Goal: Navigation & Orientation: Find specific page/section

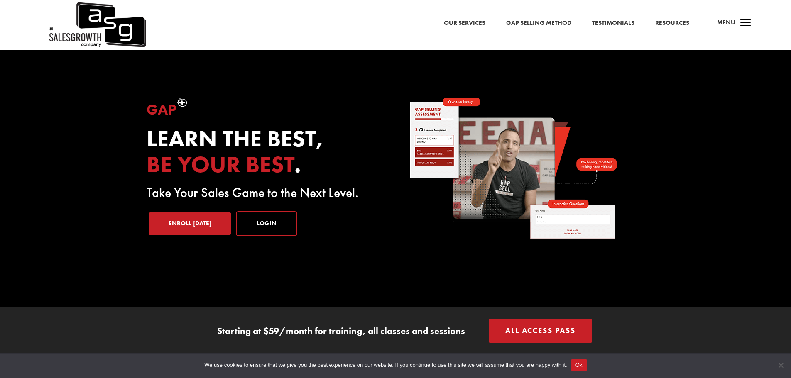
click at [746, 19] on span "a" at bounding box center [745, 23] width 17 height 17
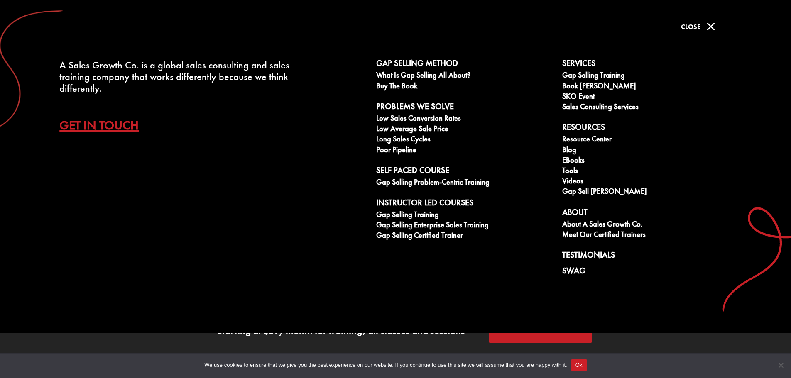
click at [710, 25] on span "M" at bounding box center [710, 26] width 17 height 17
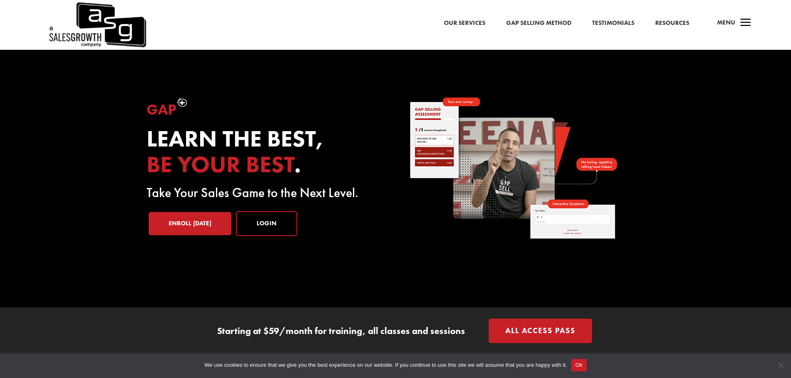
click at [742, 21] on span "a" at bounding box center [745, 23] width 17 height 17
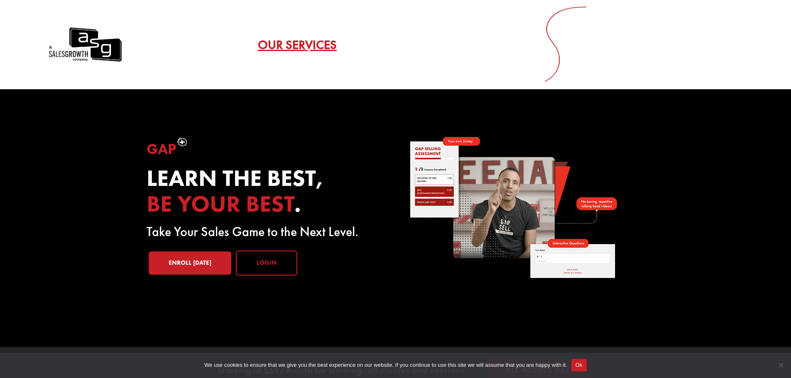
click at [274, 251] on link "Login" at bounding box center [266, 263] width 61 height 25
